Goal: Task Accomplishment & Management: Complete application form

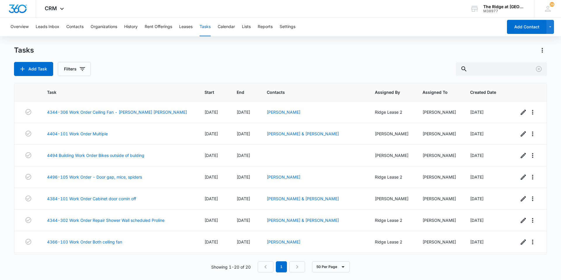
scroll to position [221, 0]
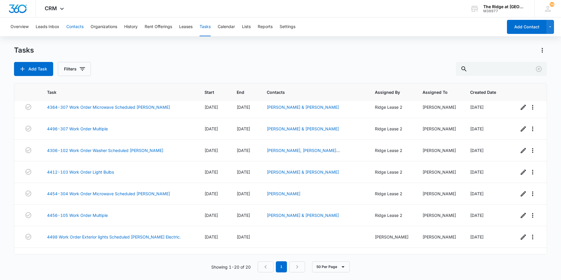
click at [76, 25] on button "Contacts" at bounding box center [74, 27] width 17 height 19
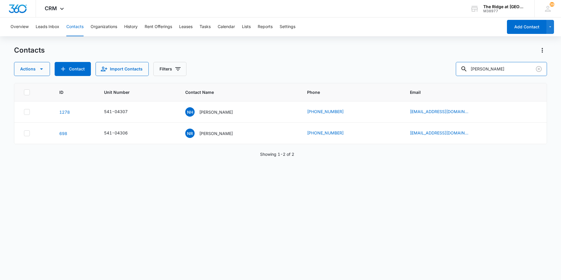
drag, startPoint x: 498, startPoint y: 68, endPoint x: 451, endPoint y: 70, distance: 46.5
click at [451, 70] on div "Actions Contact Import Contacts Filters [PERSON_NAME]" at bounding box center [280, 69] width 533 height 14
type input "maikel"
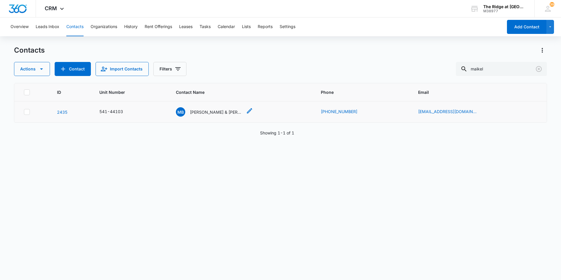
click at [201, 113] on p "[PERSON_NAME] & [PERSON_NAME]" at bounding box center [216, 112] width 53 height 6
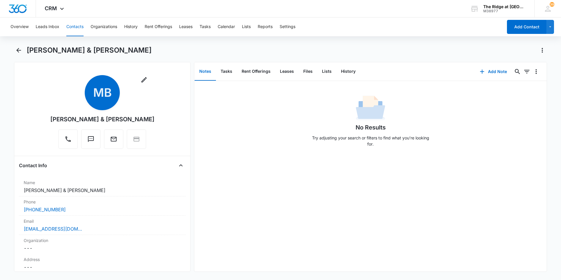
drag, startPoint x: 149, startPoint y: 118, endPoint x: 52, endPoint y: 119, distance: 96.5
click at [52, 119] on div "Remove MB [PERSON_NAME] & [PERSON_NAME]" at bounding box center [102, 113] width 167 height 76
copy div "[PERSON_NAME] & [PERSON_NAME]"
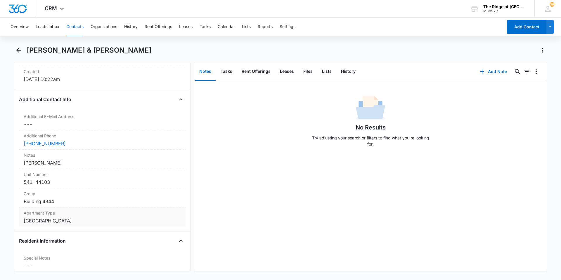
scroll to position [409, 0]
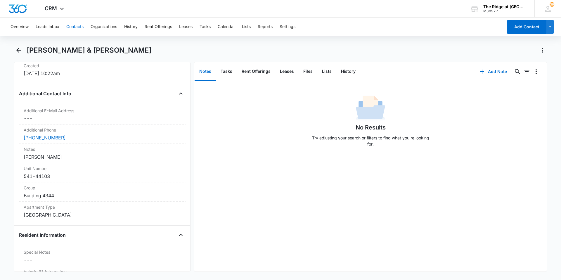
click at [75, 28] on button "Contacts" at bounding box center [74, 27] width 17 height 19
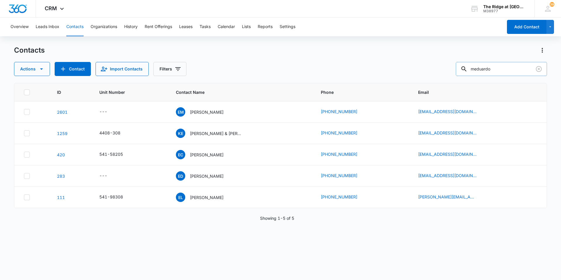
click at [483, 69] on input "meduardo" at bounding box center [501, 69] width 91 height 14
type input "[PERSON_NAME]"
click at [204, 198] on p "[PERSON_NAME]" at bounding box center [207, 197] width 34 height 6
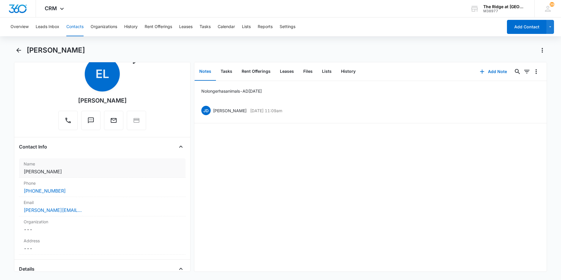
scroll to position [29, 0]
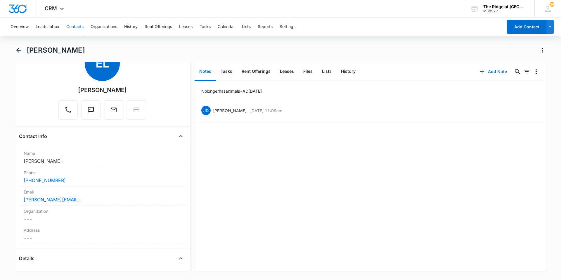
click at [78, 28] on button "Contacts" at bounding box center [74, 27] width 17 height 19
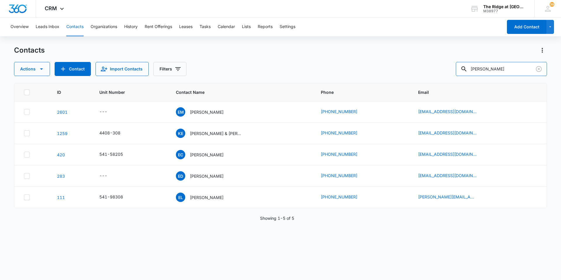
drag, startPoint x: 504, startPoint y: 68, endPoint x: 414, endPoint y: 82, distance: 91.1
click at [414, 82] on div "Contacts Actions Contact Import Contacts Filters [PERSON_NAME] ID Unit Number C…" at bounding box center [280, 163] width 533 height 234
type input "[PERSON_NAME]"
click at [429, 237] on div "ID Unit Number Contact Name Phone Email [PHONE_NUMBER] R& [PERSON_NAME] & [PERS…" at bounding box center [280, 177] width 533 height 189
drag, startPoint x: 499, startPoint y: 67, endPoint x: 449, endPoint y: 76, distance: 51.2
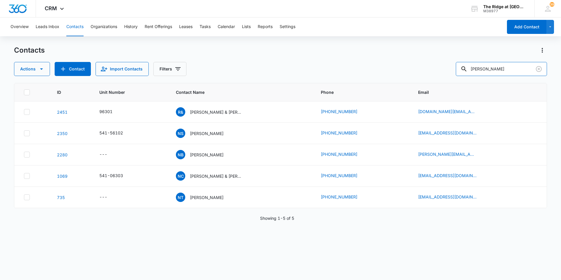
click at [449, 76] on div "Contacts Actions Contact Import Contacts Filters [PERSON_NAME] ID Unit Number C…" at bounding box center [280, 163] width 533 height 234
click at [508, 69] on input "text" at bounding box center [506, 69] width 82 height 14
type input "56-207"
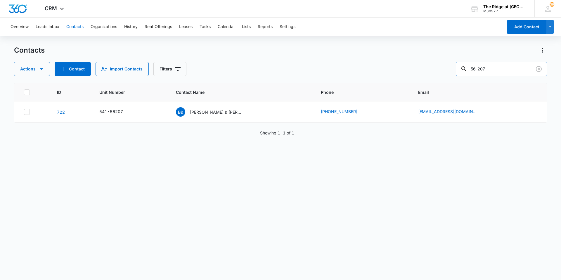
click at [476, 70] on input "56-207" at bounding box center [501, 69] width 91 height 14
click at [227, 114] on p "[PERSON_NAME] & [PERSON_NAME]" at bounding box center [216, 112] width 53 height 6
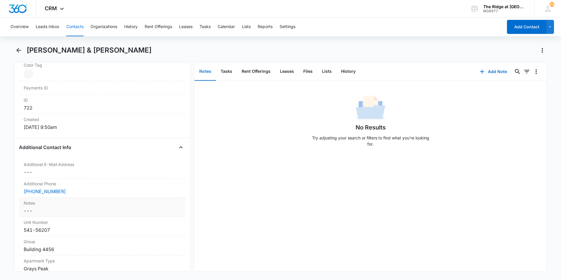
scroll to position [409, 0]
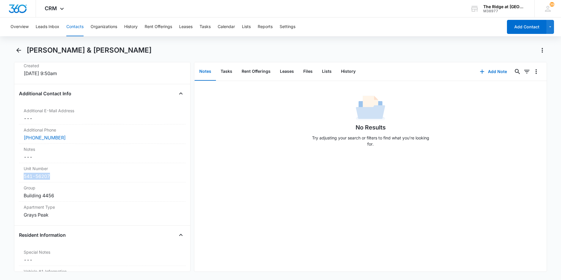
drag, startPoint x: 20, startPoint y: 177, endPoint x: 8, endPoint y: 176, distance: 12.0
click at [8, 176] on main "[PERSON_NAME] & [PERSON_NAME] Remove B& [PERSON_NAME] & [PERSON_NAME] Contact I…" at bounding box center [280, 162] width 561 height 233
copy div "541-56207"
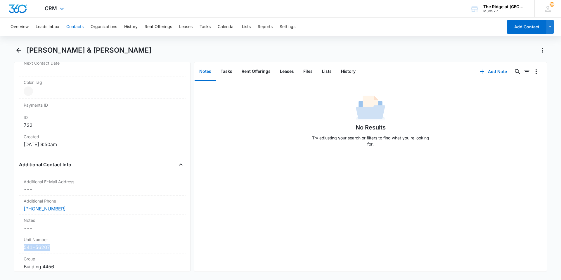
scroll to position [263, 0]
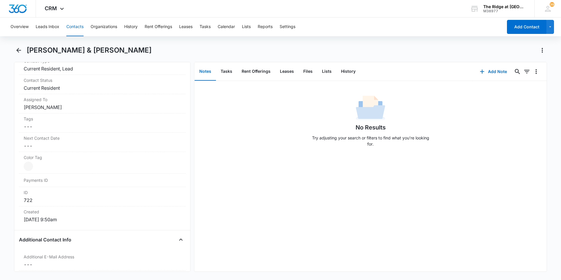
click at [215, 27] on div "Overview Leads Inbox Contacts Organizations History Rent Offerings Leases Tasks…" at bounding box center [255, 27] width 496 height 19
click at [206, 30] on button "Tasks" at bounding box center [205, 27] width 11 height 19
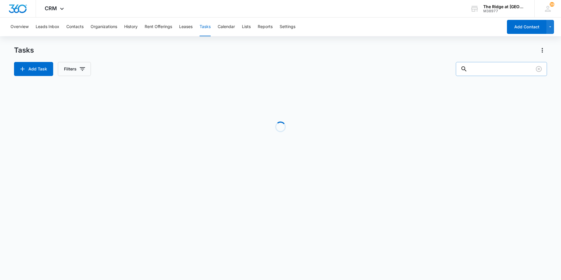
click at [503, 69] on input "text" at bounding box center [501, 69] width 91 height 14
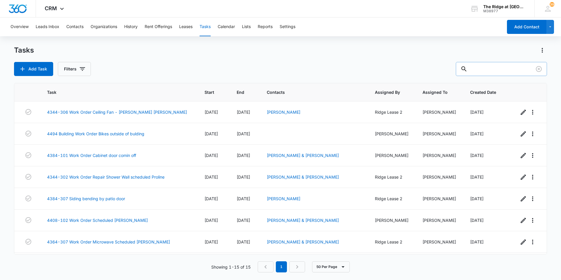
paste input "541-56207"
type input "541-56207"
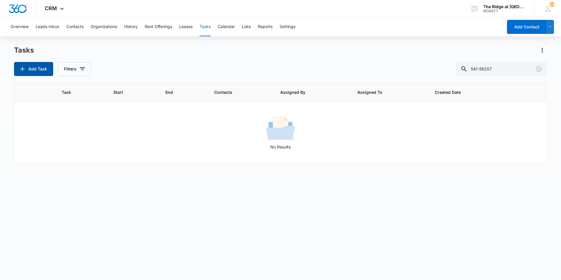
click at [29, 69] on button "Add Task" at bounding box center [33, 69] width 39 height 14
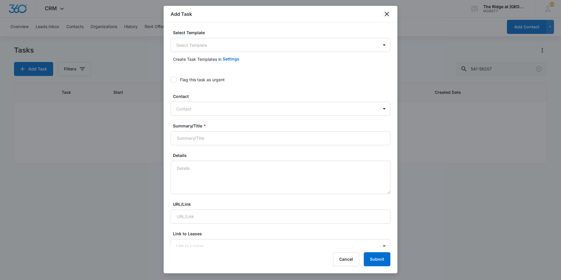
click at [387, 15] on icon "close" at bounding box center [387, 14] width 4 height 4
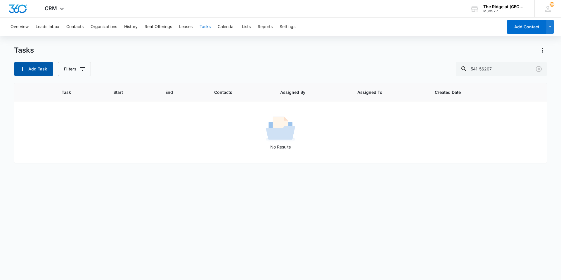
click at [42, 71] on button "Add Task" at bounding box center [33, 69] width 39 height 14
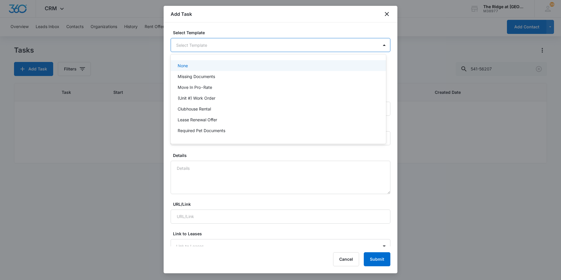
click at [216, 44] on body "CRM Apps Reputation Websites Forms CRM Email Social Content Intelligence Files …" at bounding box center [280, 140] width 561 height 280
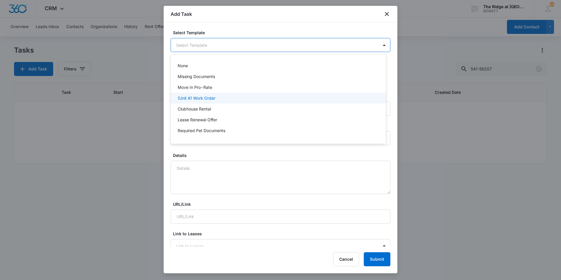
click at [208, 96] on p "(Unit #) Work Order" at bounding box center [197, 98] width 38 height 6
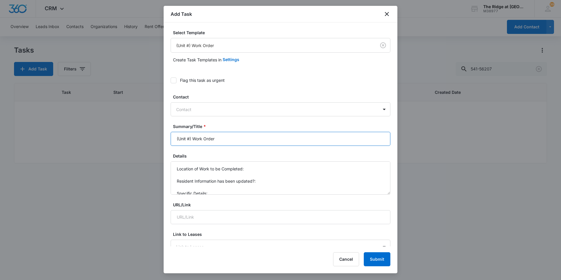
drag, startPoint x: 192, startPoint y: 138, endPoint x: 177, endPoint y: 142, distance: 15.8
click at [177, 142] on input "(Unit #) Work Order" at bounding box center [281, 139] width 220 height 14
type input "4456-207 Garage 2 Work Order"
drag, startPoint x: 214, startPoint y: 194, endPoint x: 175, endPoint y: 161, distance: 50.6
click at [175, 161] on textarea "Location of Work to be Completed: Resident Information has been updated?: Speci…" at bounding box center [281, 177] width 220 height 33
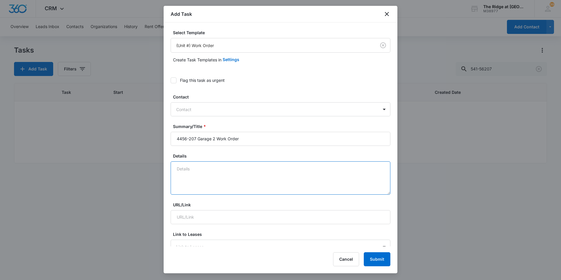
type textarea "N"
click at [217, 170] on textarea "States no power to Door opening unit. No light comes on, not motor sounds." at bounding box center [281, 177] width 220 height 33
click at [335, 171] on textarea "States no power to garage door opening unit. No light comes on, not motor sound…" at bounding box center [281, 177] width 220 height 33
click at [342, 169] on textarea "States no power to garage door opening unit. No light comes on, not motor sound…" at bounding box center [281, 177] width 220 height 33
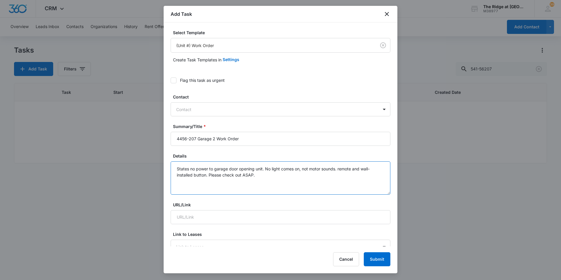
click at [262, 176] on textarea "States no power to garage door opening unit. No light comes on, not motor sound…" at bounding box center [281, 177] width 220 height 33
type textarea "States no power to garage door opening unit. No light comes on, not motor sound…"
click at [283, 112] on div at bounding box center [277, 109] width 202 height 7
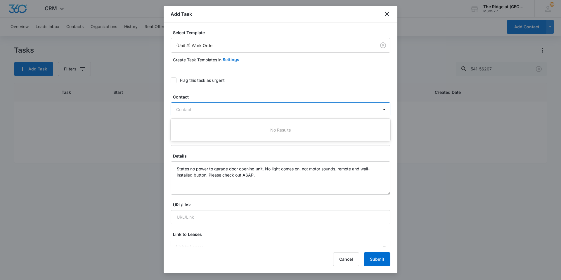
click at [283, 112] on div at bounding box center [277, 109] width 202 height 7
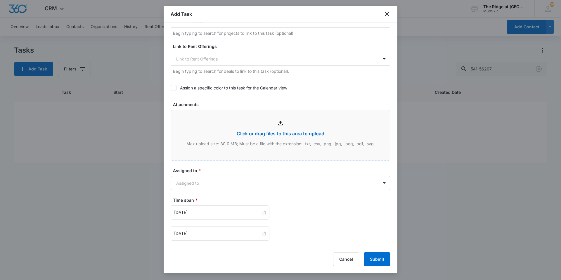
scroll to position [263, 0]
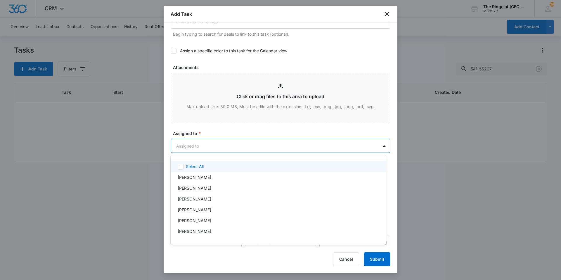
click at [227, 144] on body "CRM Apps Reputation Websites Forms CRM Email Social Content Intelligence Files …" at bounding box center [280, 140] width 561 height 280
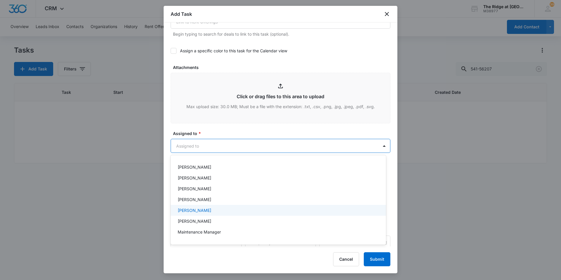
scroll to position [63, 0]
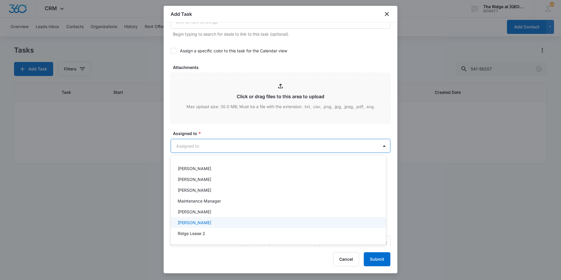
click at [204, 224] on p "[PERSON_NAME]" at bounding box center [195, 223] width 34 height 6
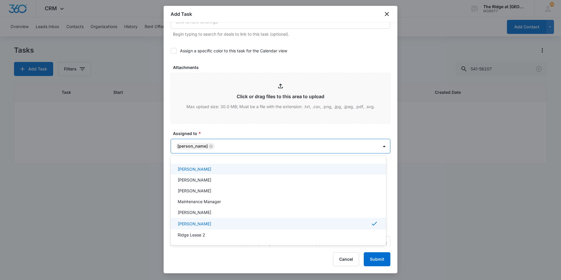
click at [291, 130] on div at bounding box center [280, 140] width 561 height 280
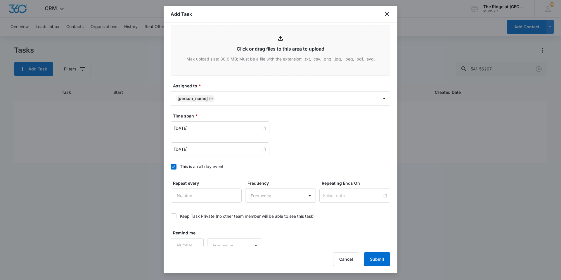
scroll to position [317, 0]
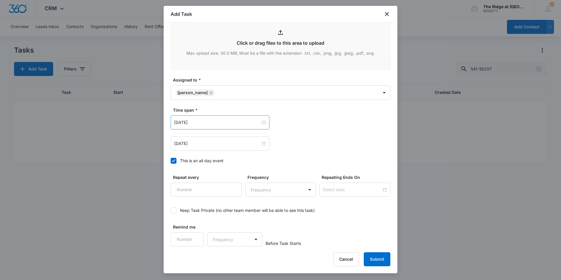
click at [253, 118] on div "[DATE]" at bounding box center [220, 123] width 99 height 14
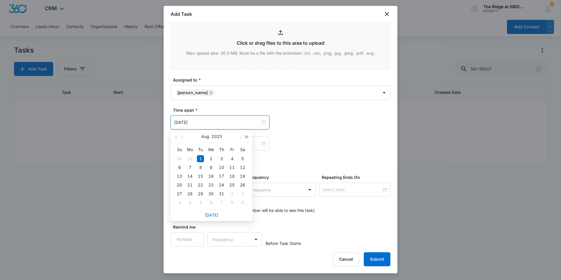
click at [247, 137] on span "button" at bounding box center [247, 137] width 3 height 3
click at [240, 135] on button "button" at bounding box center [240, 137] width 6 height 12
type input "[DATE]"
click at [202, 166] on div "9" at bounding box center [200, 167] width 7 height 7
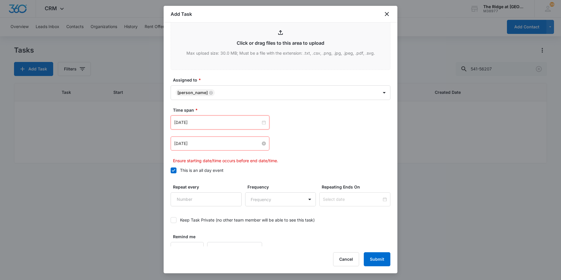
click at [226, 144] on input "[DATE]" at bounding box center [217, 143] width 87 height 6
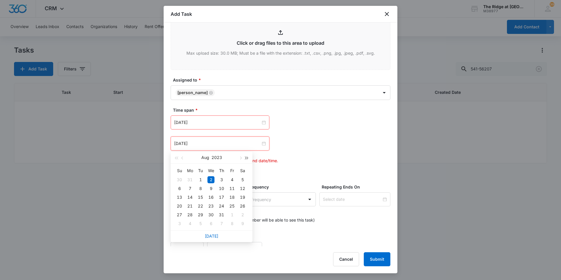
click at [247, 156] on button "button" at bounding box center [247, 158] width 6 height 12
click at [240, 159] on button "button" at bounding box center [240, 158] width 6 height 12
type input "[DATE]"
click at [235, 190] on div "12" at bounding box center [232, 188] width 7 height 7
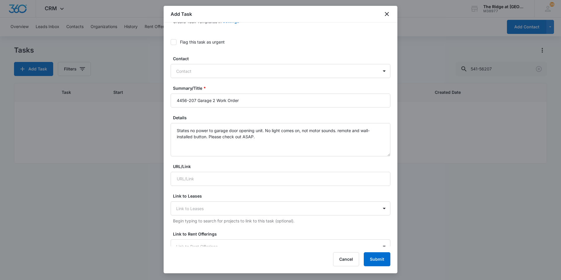
scroll to position [0, 0]
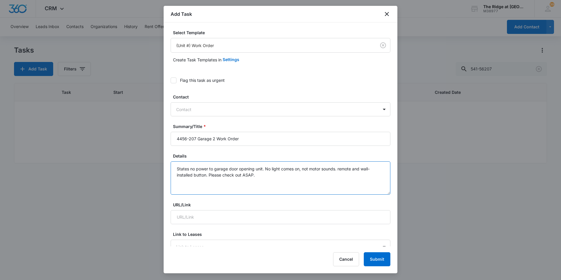
click at [267, 175] on textarea "States no power to garage door opening unit. No light comes on, not motor sound…" at bounding box center [281, 177] width 220 height 33
type textarea "States no power to garage door opening unit. No light comes on, not motor sound…"
click at [383, 257] on button "Submit" at bounding box center [377, 259] width 27 height 14
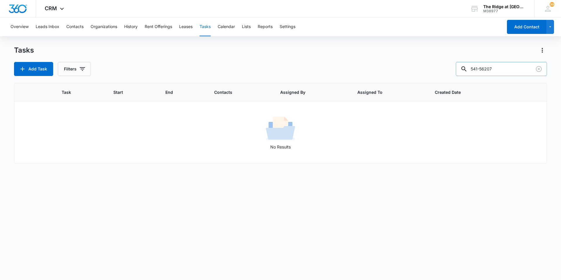
click at [515, 72] on input "541-56207" at bounding box center [501, 69] width 91 height 14
drag, startPoint x: 504, startPoint y: 70, endPoint x: 461, endPoint y: 68, distance: 43.3
click at [465, 73] on input "541-56207" at bounding box center [501, 69] width 91 height 14
click at [511, 71] on input "text" at bounding box center [506, 69] width 82 height 14
click at [75, 26] on button "Contacts" at bounding box center [74, 27] width 17 height 19
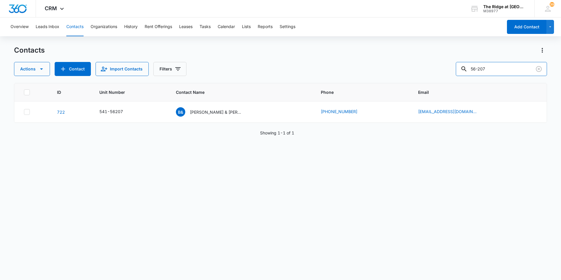
drag, startPoint x: 505, startPoint y: 72, endPoint x: 397, endPoint y: 61, distance: 108.7
click at [397, 61] on div "Contacts Actions Contact Import Contacts Filters 56-207" at bounding box center [280, 61] width 533 height 30
click at [496, 68] on input "text" at bounding box center [506, 69] width 82 height 14
click at [498, 66] on input "text" at bounding box center [506, 69] width 82 height 14
type input "[PERSON_NAME]"
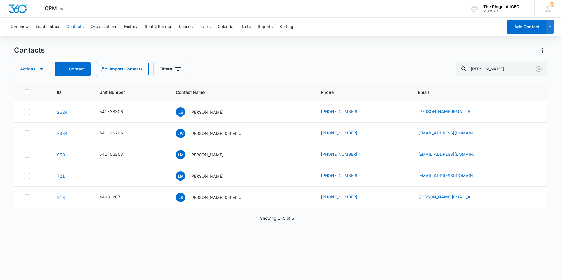
click at [207, 27] on button "Tasks" at bounding box center [205, 27] width 11 height 19
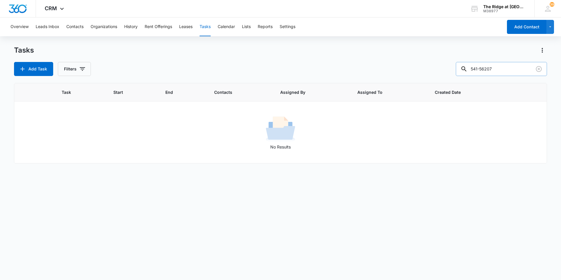
drag, startPoint x: 508, startPoint y: 68, endPoint x: 462, endPoint y: 71, distance: 45.4
click at [462, 71] on input "541-56207" at bounding box center [501, 69] width 91 height 14
click at [35, 65] on button "Add Task" at bounding box center [33, 69] width 39 height 14
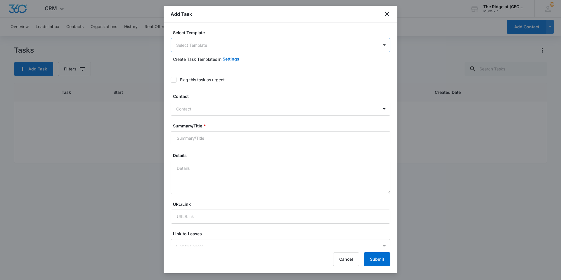
click at [213, 43] on body "CRM Apps Reputation Websites Forms CRM Email Social Content Intelligence Files …" at bounding box center [280, 140] width 561 height 280
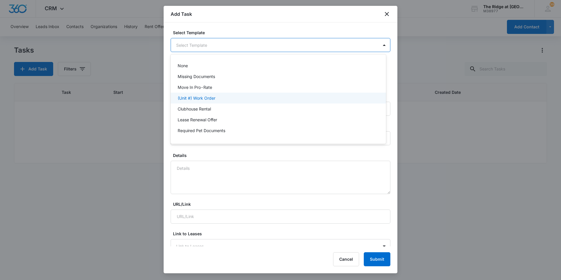
click at [206, 98] on p "(Unit #) Work Order" at bounding box center [197, 98] width 38 height 6
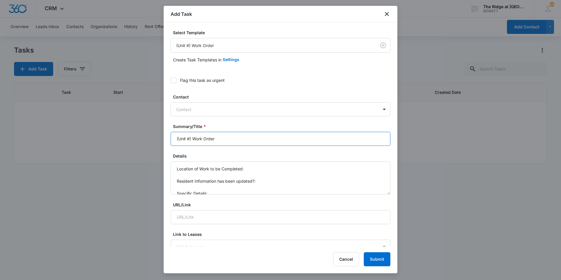
drag, startPoint x: 193, startPoint y: 139, endPoint x: 170, endPoint y: 137, distance: 22.7
click at [170, 137] on div "Select Template (Unit #) Work Order Create Task Templates in Settings Flag this…" at bounding box center [281, 135] width 234 height 224
click at [285, 141] on input "4348-202 Work Order" at bounding box center [281, 139] width 220 height 14
type input "4348-202 Work Order"
click at [386, 15] on icon "close" at bounding box center [387, 14] width 7 height 7
